Goal: Information Seeking & Learning: Learn about a topic

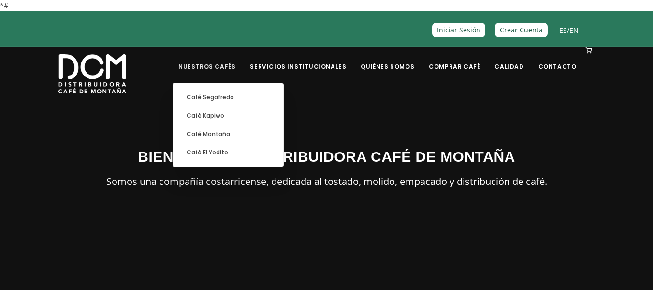
click at [221, 66] on link "Nuestros Cafés" at bounding box center [207, 59] width 69 height 23
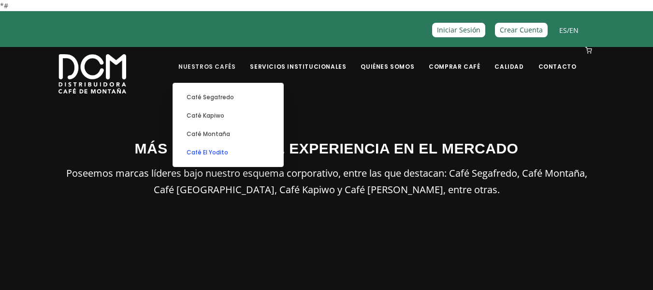
click at [241, 149] on link "Café El Yodito" at bounding box center [228, 152] width 101 height 18
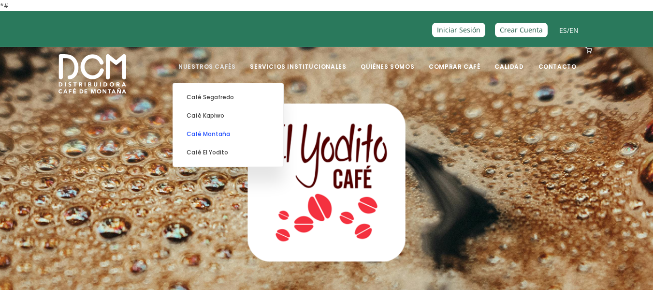
click at [236, 133] on link "Café Montaña" at bounding box center [228, 134] width 101 height 18
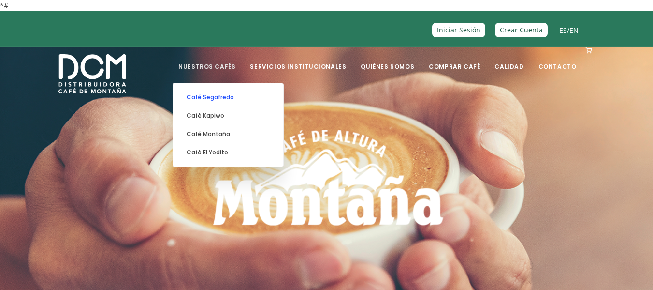
click at [236, 99] on link "Café Segafredo" at bounding box center [228, 97] width 101 height 18
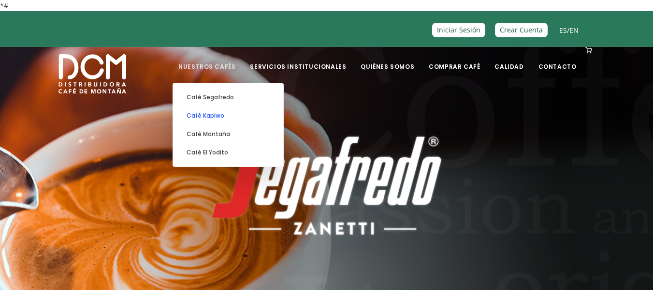
click at [232, 116] on link "Café Kapiwo" at bounding box center [228, 115] width 101 height 18
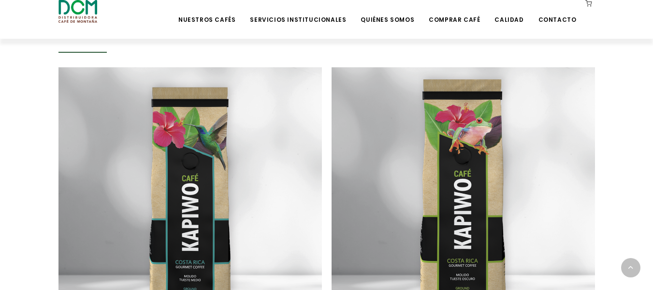
scroll to position [628, 0]
